Goal: Task Accomplishment & Management: Manage account settings

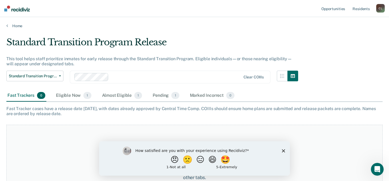
click at [283, 152] on div "How satisfied are you with your experience using Recidiviz? 😠 🙁 😑 😄 🤩 1 - Not a…" at bounding box center [194, 158] width 191 height 34
click at [283, 148] on div "How satisfied are you with your experience using Recidiviz? 😠 🙁 😑 😄 🤩 1 - Not a…" at bounding box center [194, 158] width 191 height 34
click at [285, 149] on div "How satisfied are you with your experience using Recidiviz? 😠 🙁 😑 😄 🤩 1 - Not a…" at bounding box center [194, 158] width 191 height 34
click at [284, 150] on polygon "Close survey" at bounding box center [283, 150] width 3 height 3
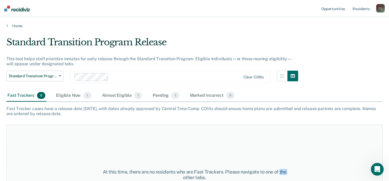
click at [284, 150] on div "At this time, there are no residents who are Fast Trackers. Please navigate to …" at bounding box center [194, 175] width 376 height 100
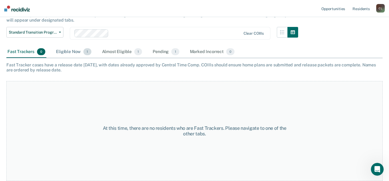
click at [74, 54] on div "Eligible Now 1" at bounding box center [73, 52] width 37 height 12
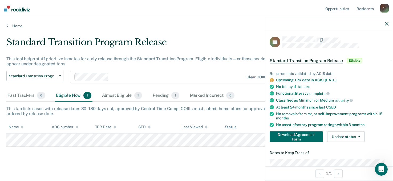
scroll to position [0, 0]
click at [212, 40] on div "Standard Transition Program Release" at bounding box center [153, 44] width 295 height 15
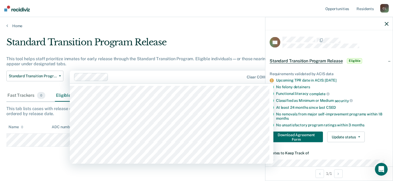
click at [386, 25] on icon "button" at bounding box center [387, 24] width 4 height 4
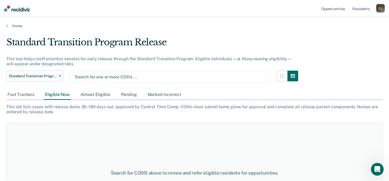
click at [103, 78] on div at bounding box center [170, 77] width 191 height 6
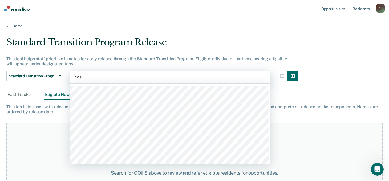
type input "cast"
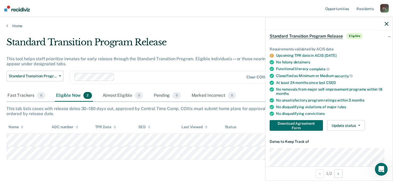
scroll to position [2, 0]
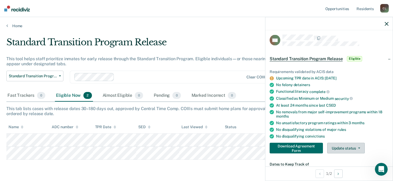
click at [334, 143] on button "Update status" at bounding box center [346, 148] width 38 height 11
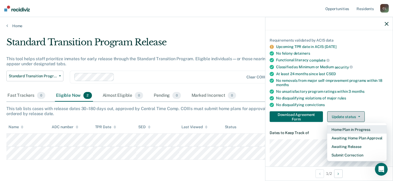
scroll to position [55, 0]
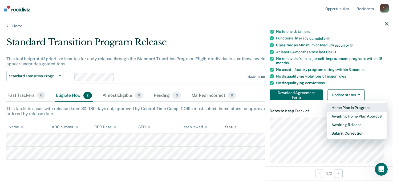
click at [346, 108] on button "Home Plan in Progress" at bounding box center [356, 107] width 59 height 9
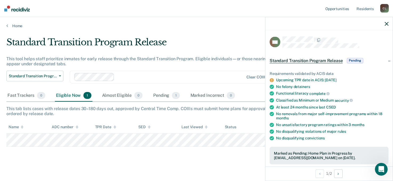
scroll to position [0, 0]
click at [386, 25] on icon "button" at bounding box center [387, 24] width 4 height 4
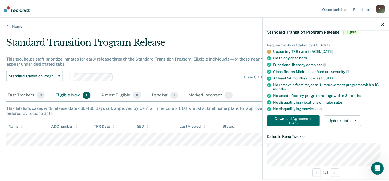
scroll to position [80, 0]
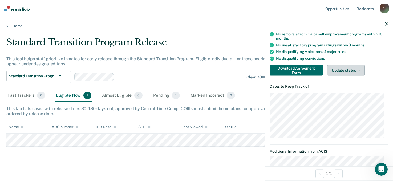
click at [350, 67] on button "Update status" at bounding box center [346, 70] width 38 height 11
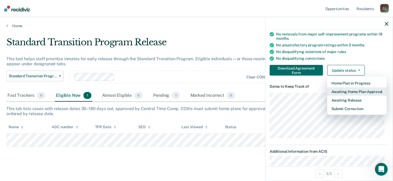
click at [349, 93] on button "Awaiting Home Plan Approval" at bounding box center [356, 91] width 59 height 9
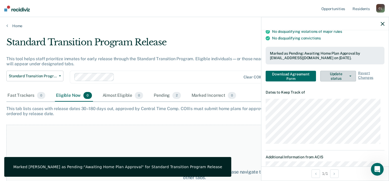
scroll to position [71, 0]
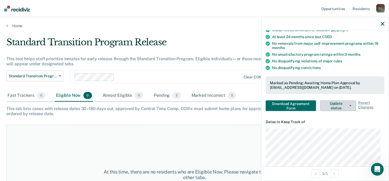
click at [344, 103] on button "Update status" at bounding box center [338, 105] width 36 height 11
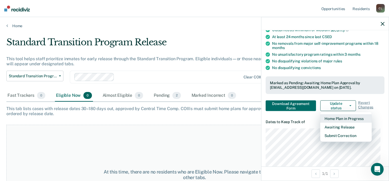
click at [343, 117] on button "Home Plan in Progress" at bounding box center [345, 118] width 51 height 9
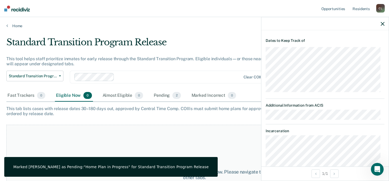
scroll to position [124, 0]
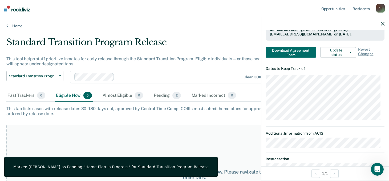
click at [382, 22] on icon "button" at bounding box center [383, 24] width 4 height 4
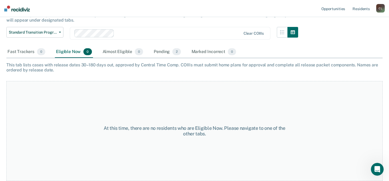
scroll to position [42, 0]
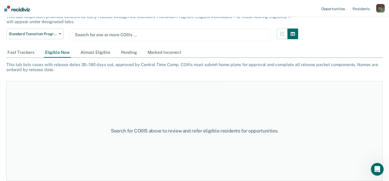
click at [104, 37] on div at bounding box center [170, 35] width 191 height 6
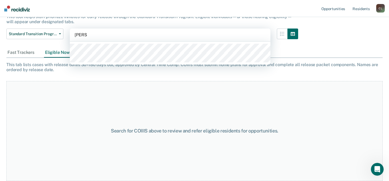
type input "[PERSON_NAME]"
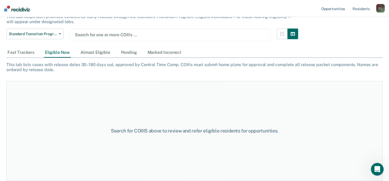
click at [382, 8] on div "C L" at bounding box center [380, 8] width 9 height 9
click at [353, 37] on link "Log Out" at bounding box center [359, 35] width 43 height 5
